Goal: Transaction & Acquisition: Download file/media

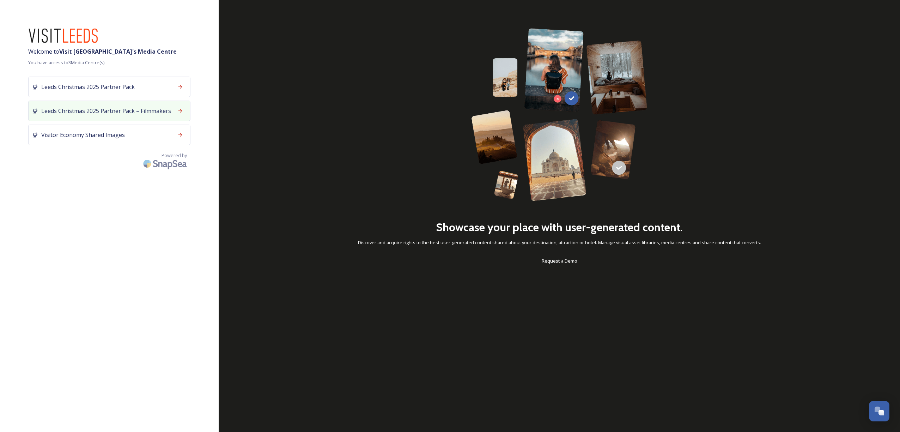
click at [123, 106] on div "Leeds Christmas 2025 Partner Pack – Filmmakers" at bounding box center [109, 111] width 162 height 20
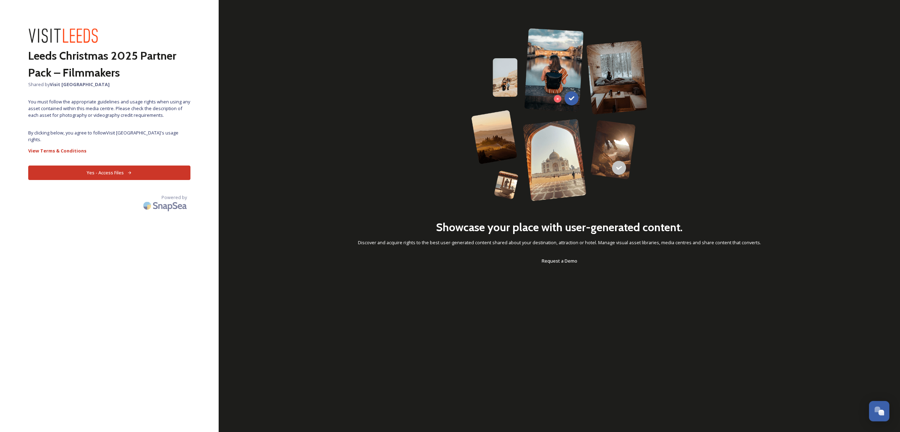
click at [96, 165] on button "Yes - Access Files" at bounding box center [109, 172] width 162 height 14
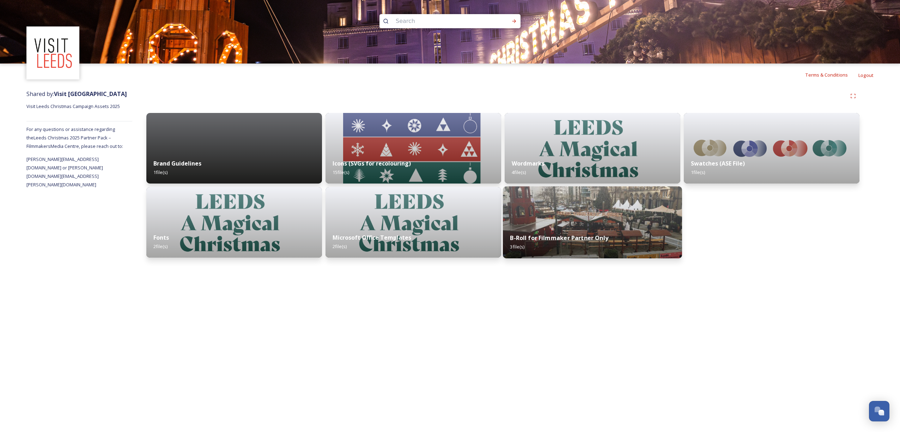
click at [590, 233] on div "B-Roll for Filmmaker Partner Only 3 file(s)" at bounding box center [592, 242] width 179 height 32
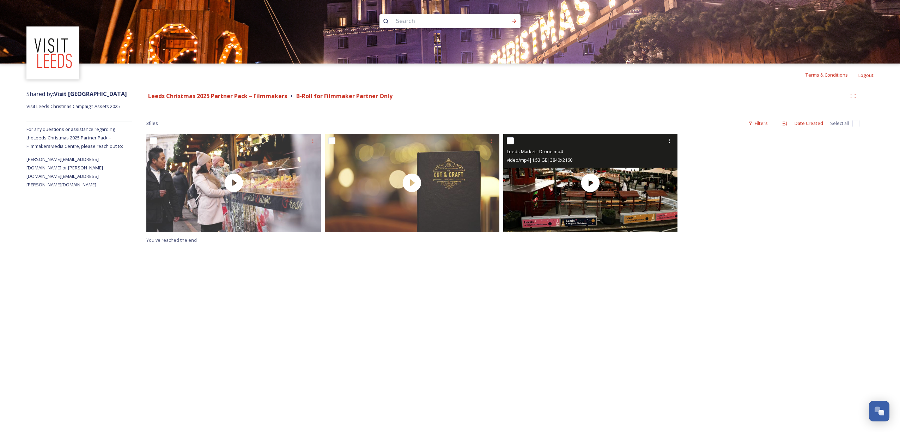
click at [510, 141] on input "checkbox" at bounding box center [510, 140] width 7 height 7
checkbox input "true"
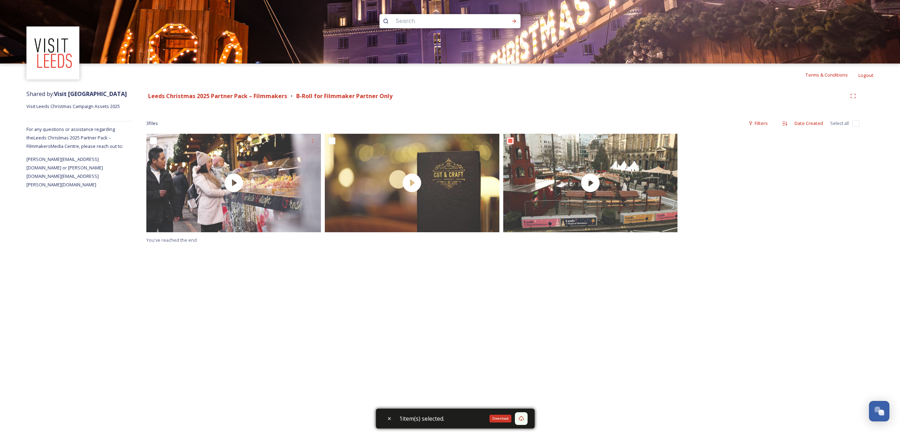
click at [524, 418] on icon at bounding box center [522, 419] width 6 height 6
click at [524, 418] on icon at bounding box center [521, 418] width 5 height 5
click at [521, 418] on icon at bounding box center [521, 418] width 5 height 5
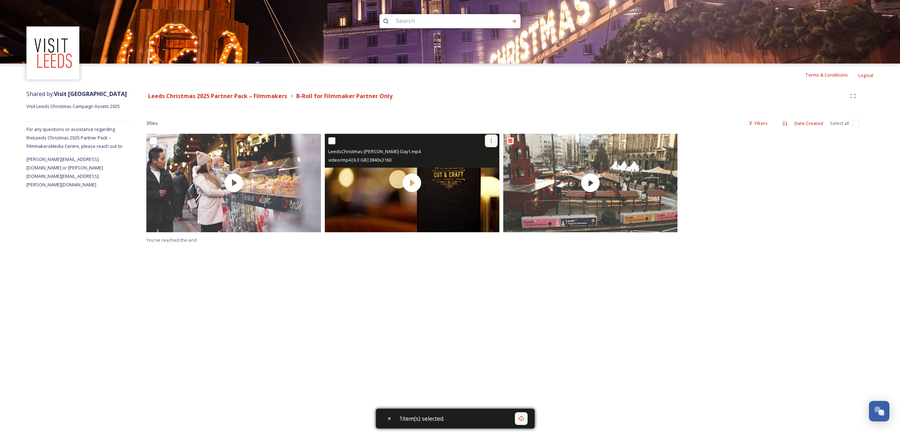
click at [489, 139] on icon at bounding box center [492, 141] width 6 height 6
click at [484, 172] on span "Download" at bounding box center [483, 170] width 22 height 7
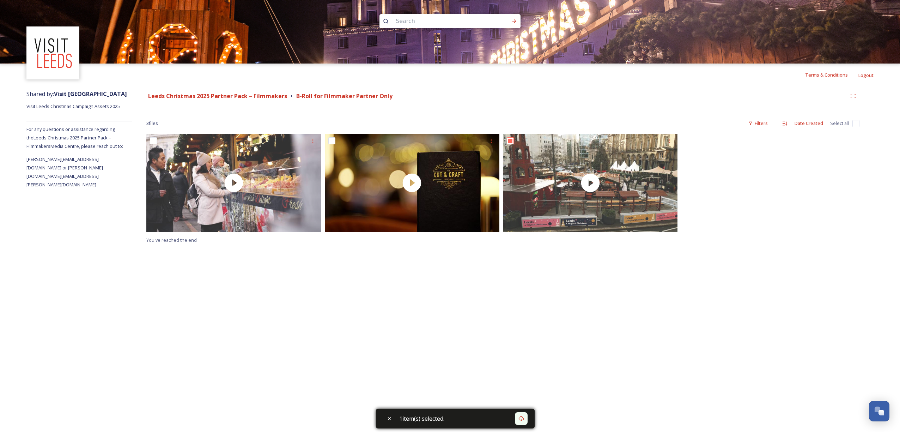
click at [478, 313] on div "Terms & Conditions Logout Shared by: Visit [GEOGRAPHIC_DATA] Visit Leeds Christ…" at bounding box center [450, 216] width 900 height 432
